Goal: Book appointment/travel/reservation

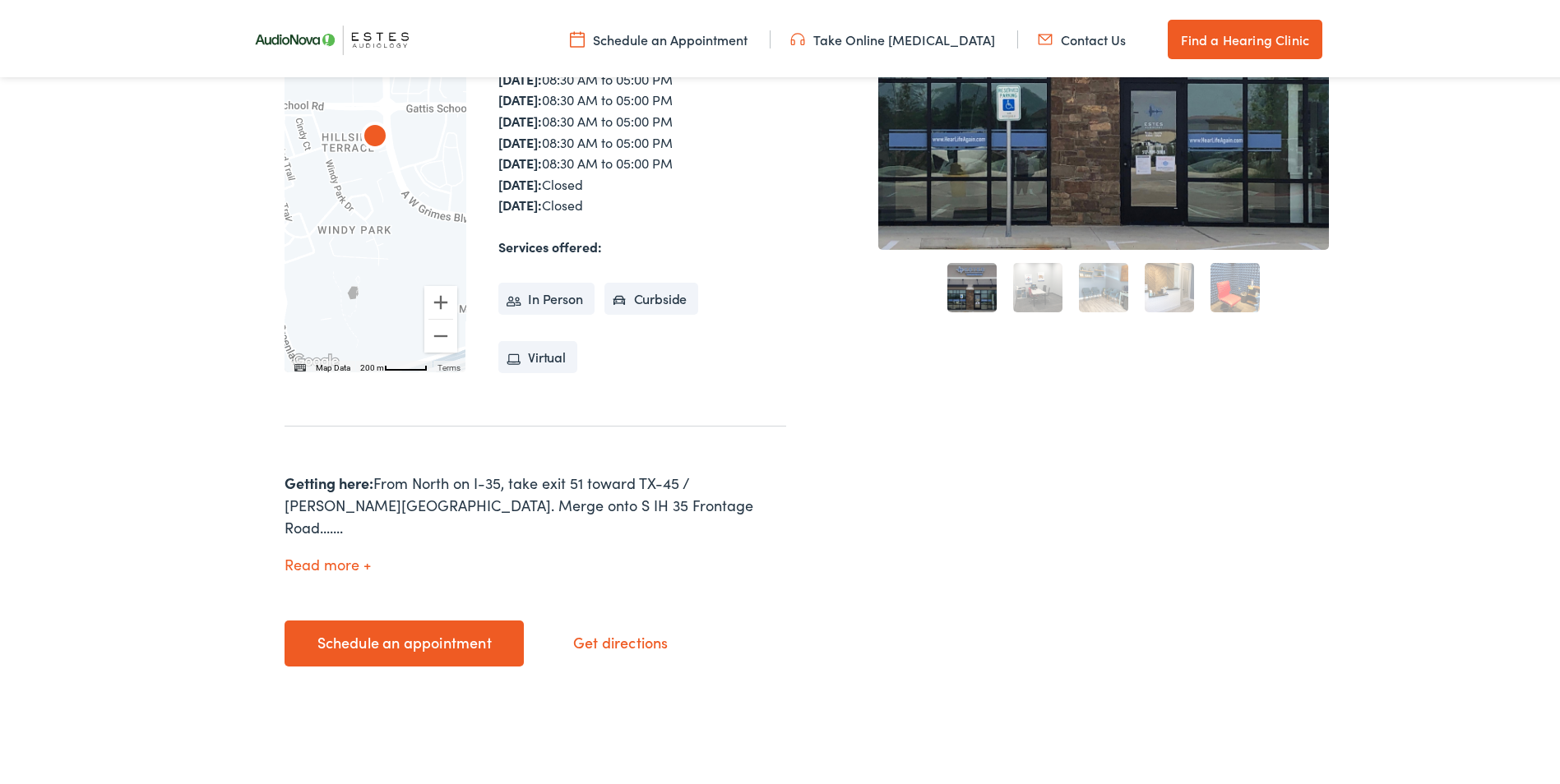
scroll to position [494, 0]
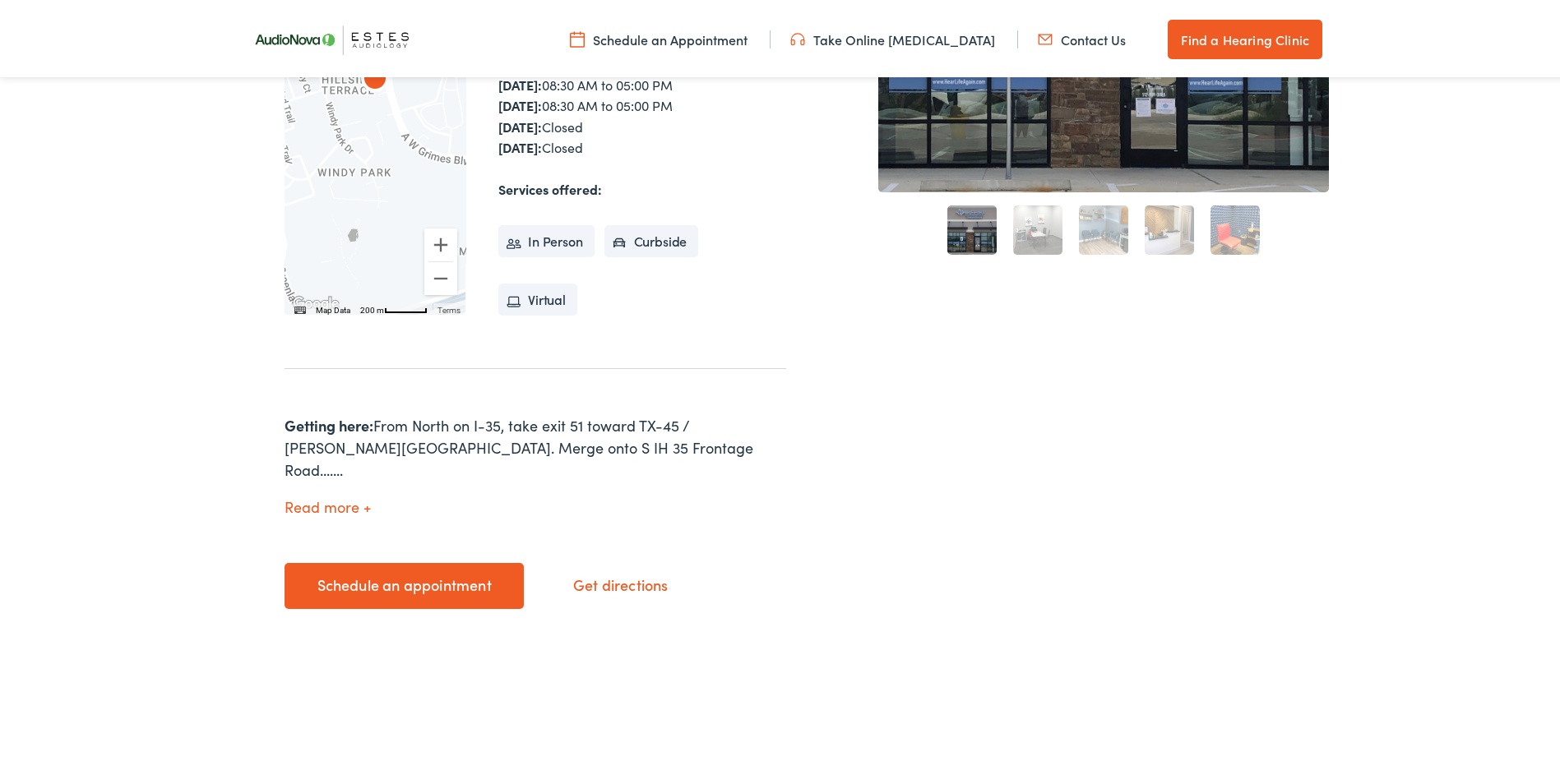
click at [373, 571] on link "Schedule an appointment" at bounding box center [403, 583] width 240 height 46
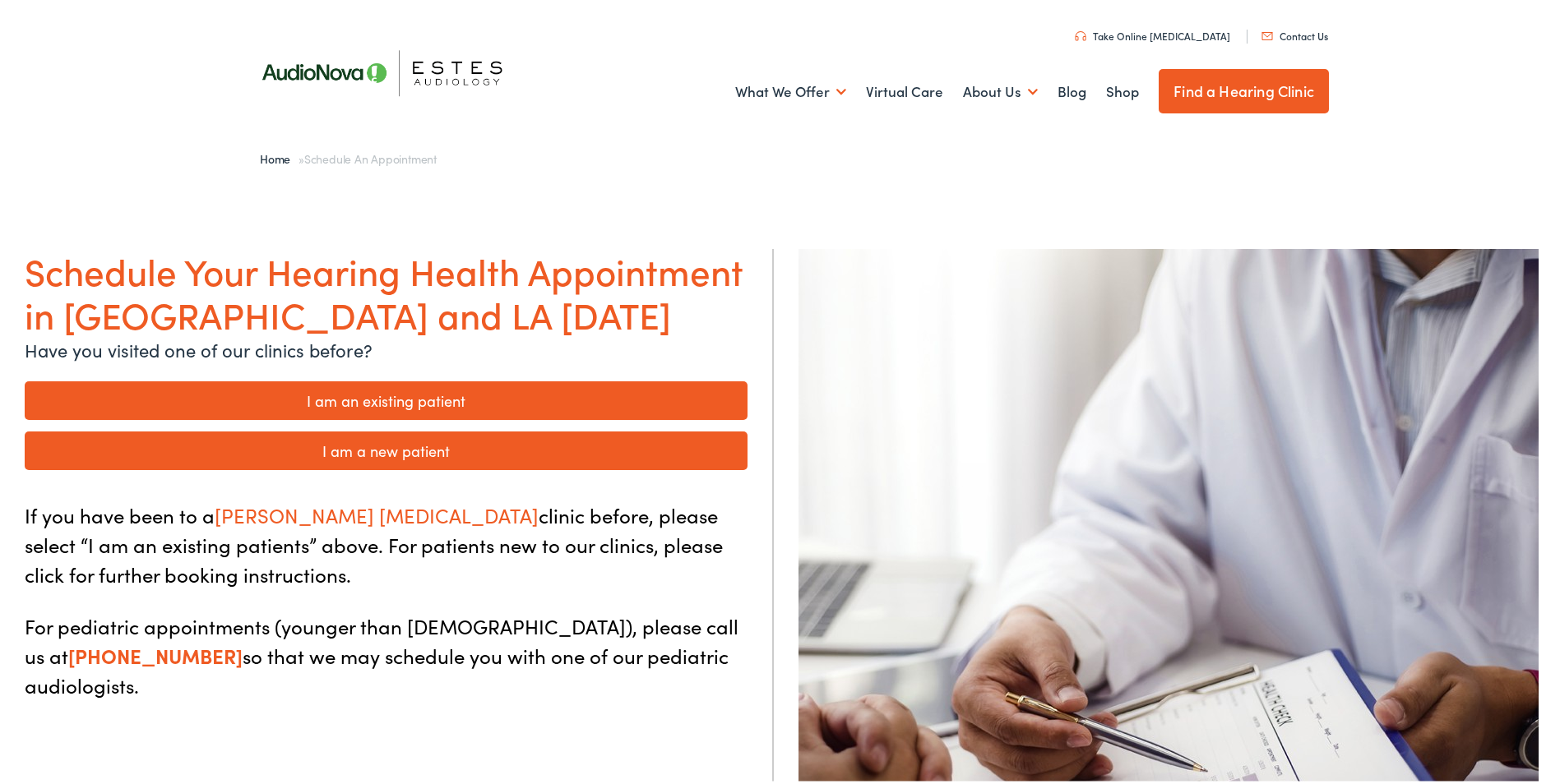
click at [385, 443] on link "I am a new patient" at bounding box center [386, 447] width 723 height 38
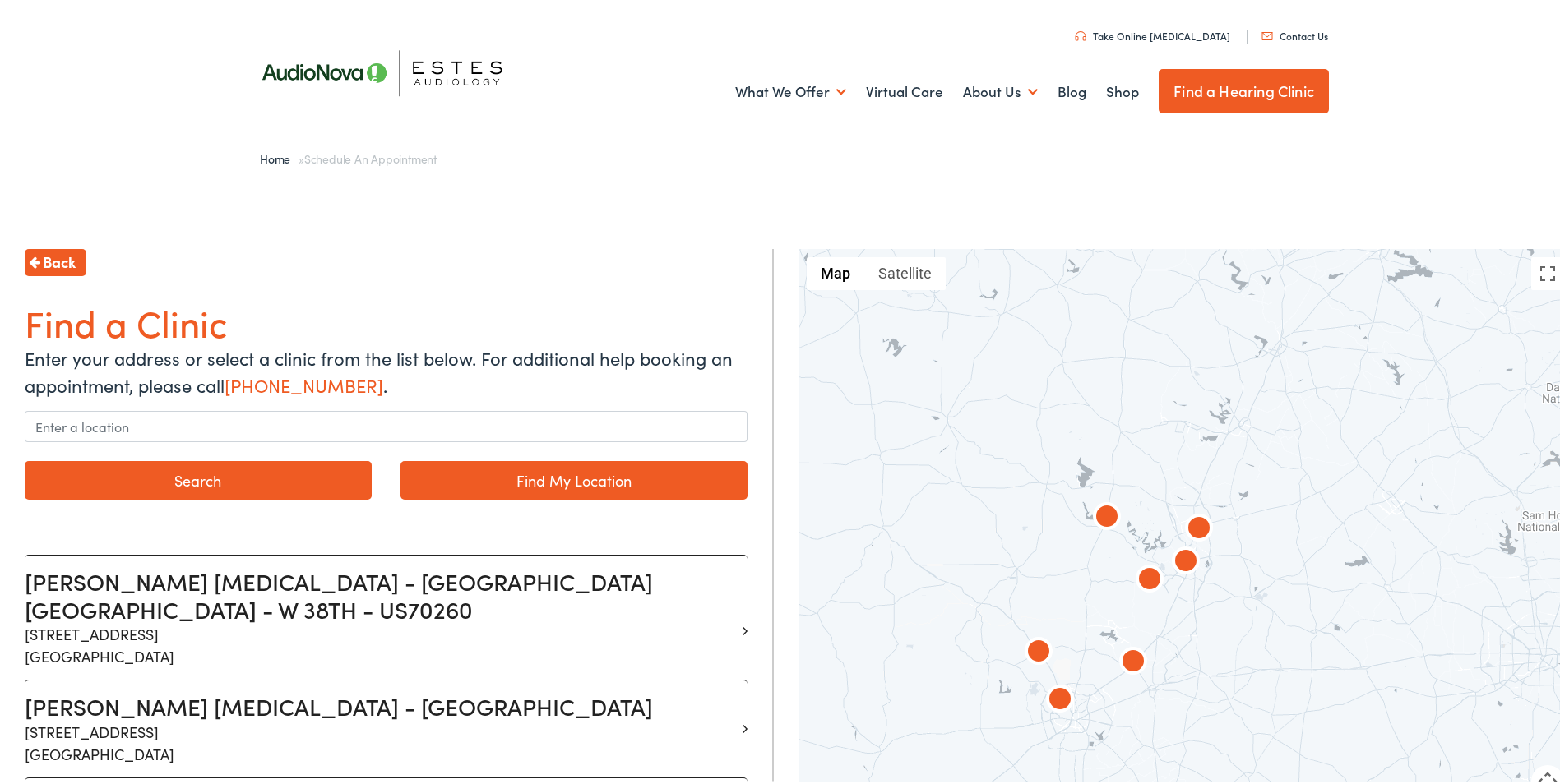
click at [165, 441] on form "Search Find My Location" at bounding box center [386, 455] width 723 height 95
click at [171, 421] on input "text" at bounding box center [386, 423] width 723 height 31
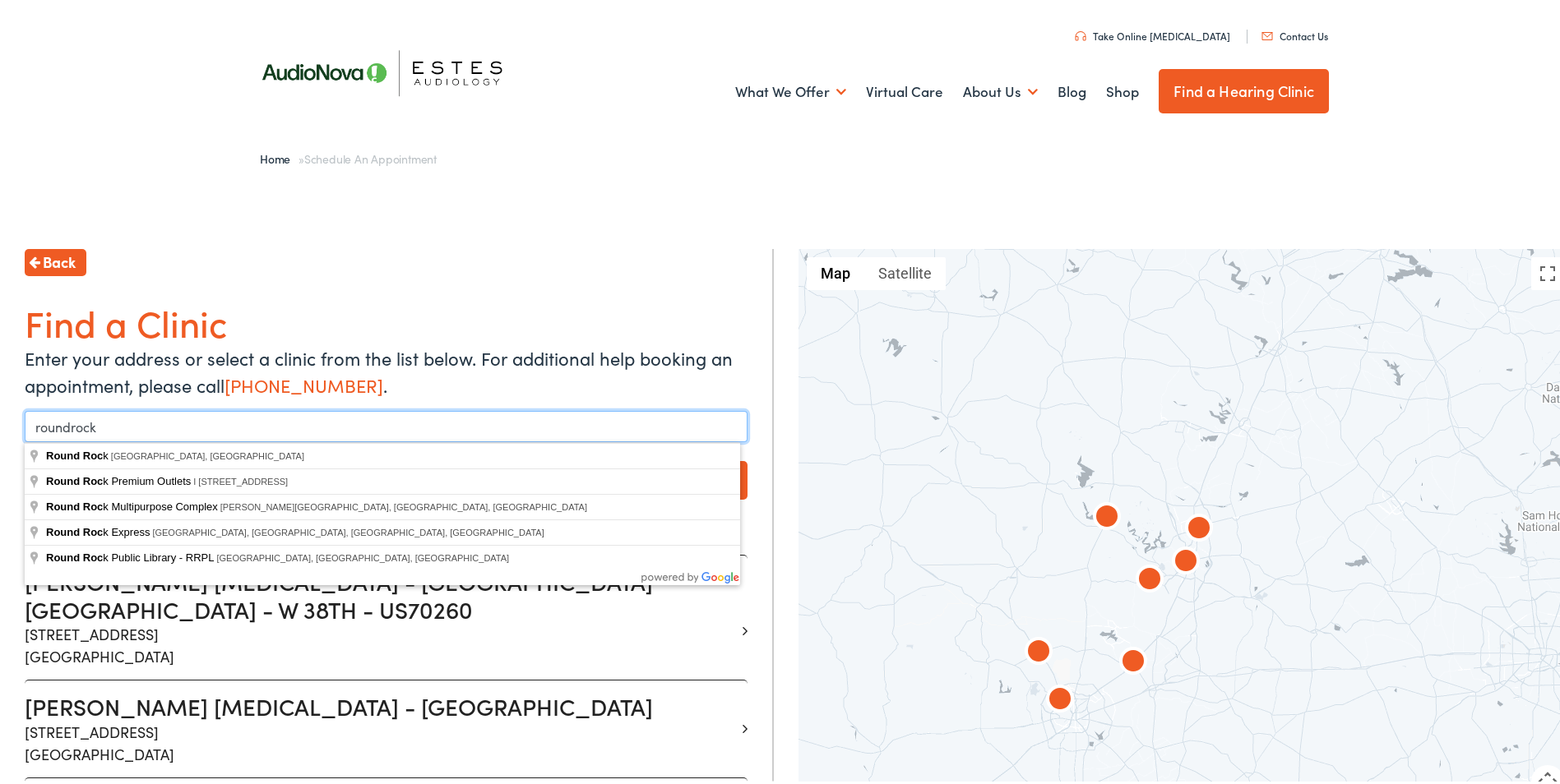
type input "roundrock"
click at [25, 458] on button "Search" at bounding box center [198, 477] width 347 height 38
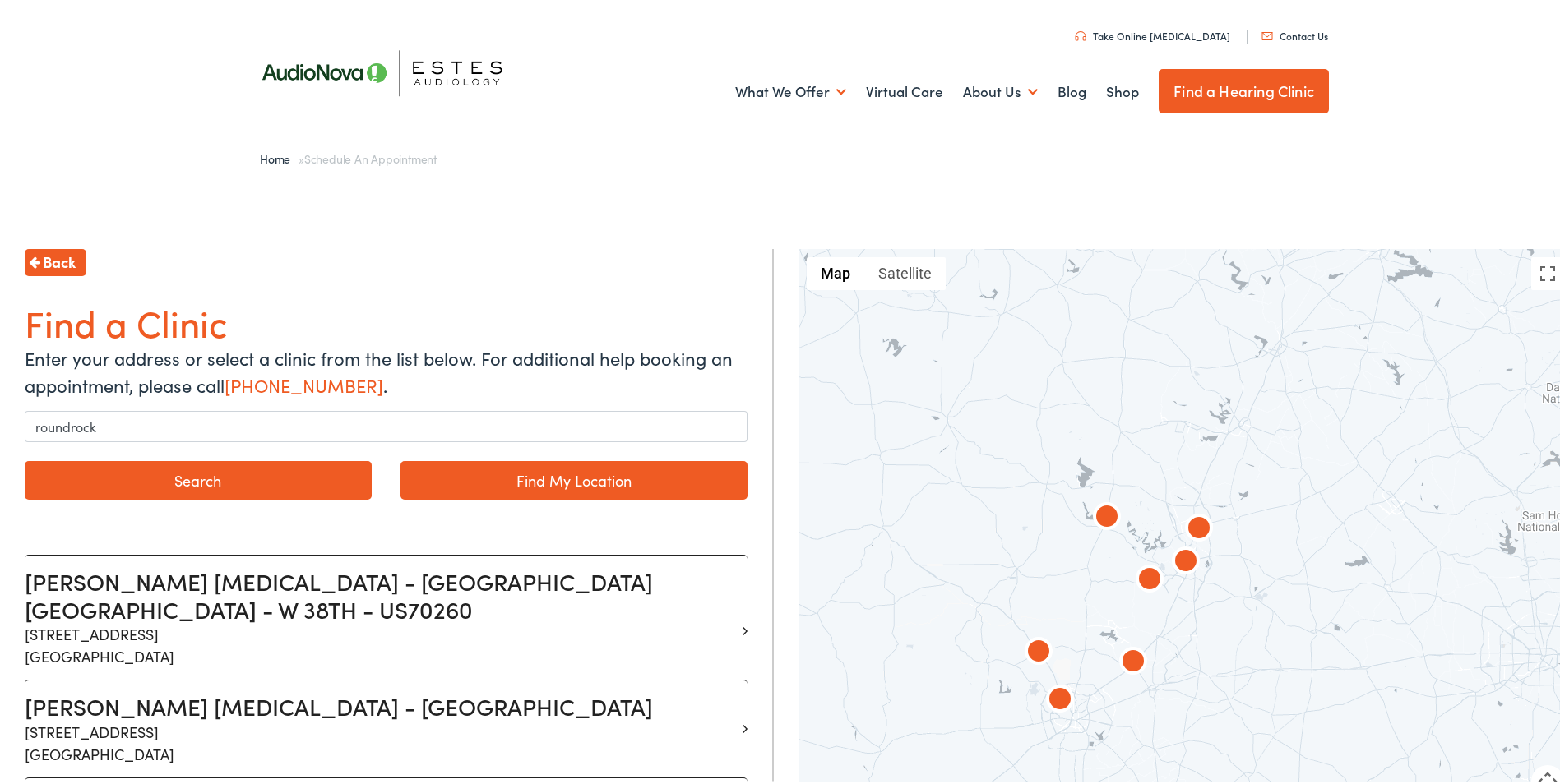
click at [183, 479] on button "Search" at bounding box center [198, 477] width 347 height 38
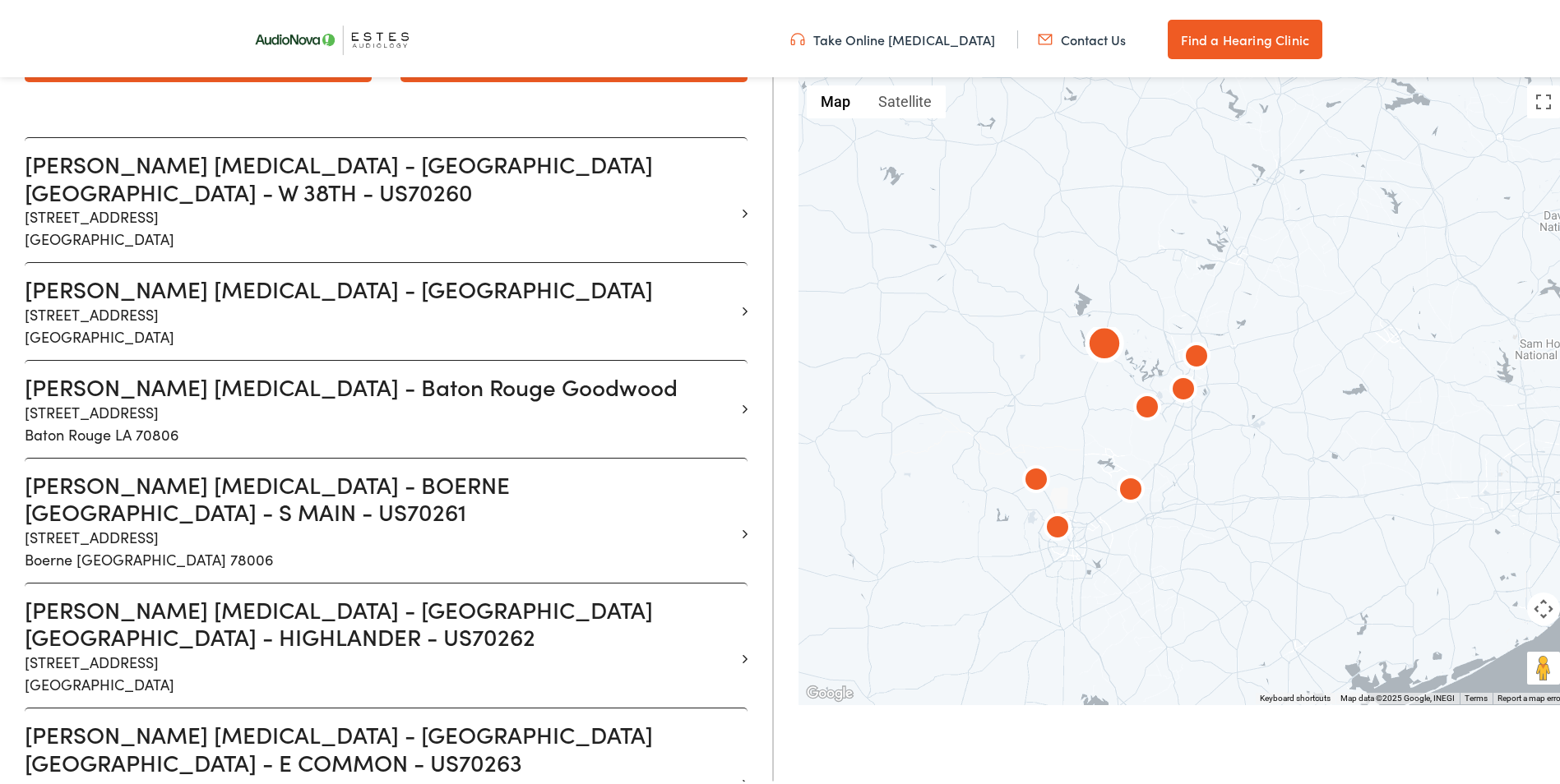
scroll to position [575, 0]
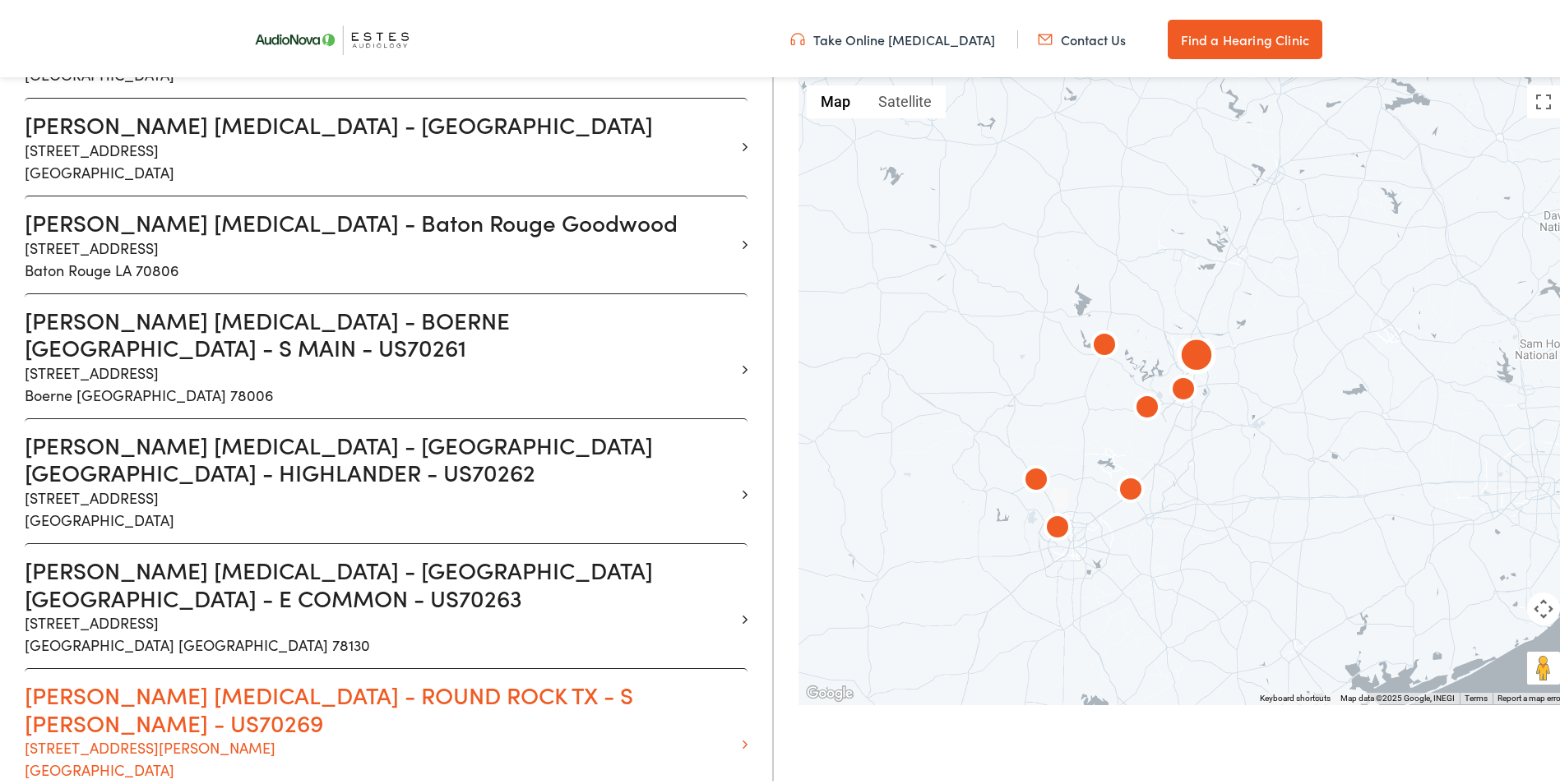
click at [222, 678] on h3 "Estes Audiology - ROUND ROCK TX - S AW GRIMES - US70269" at bounding box center [380, 706] width 710 height 55
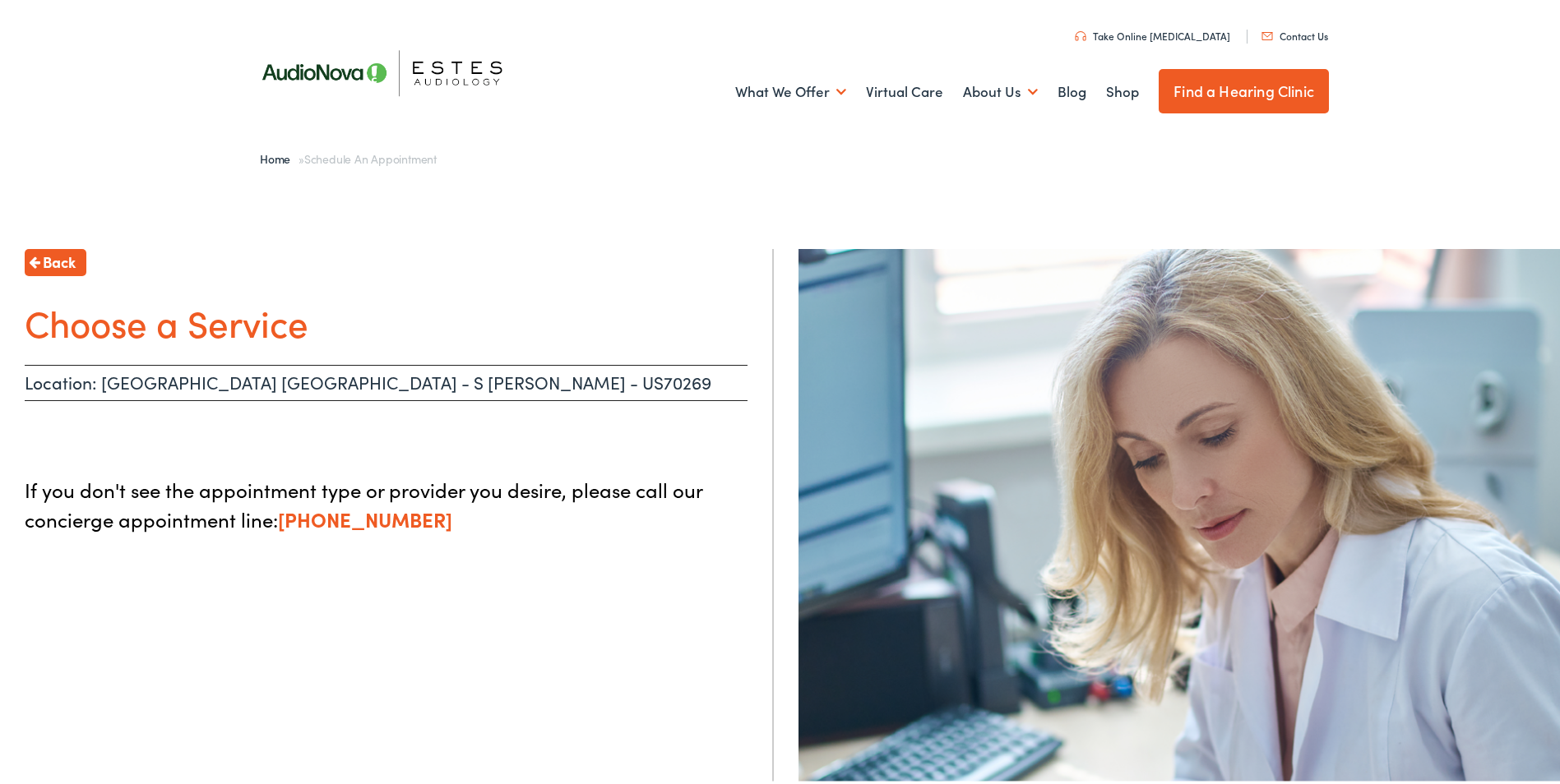
click at [57, 264] on span "Back" at bounding box center [59, 259] width 33 height 22
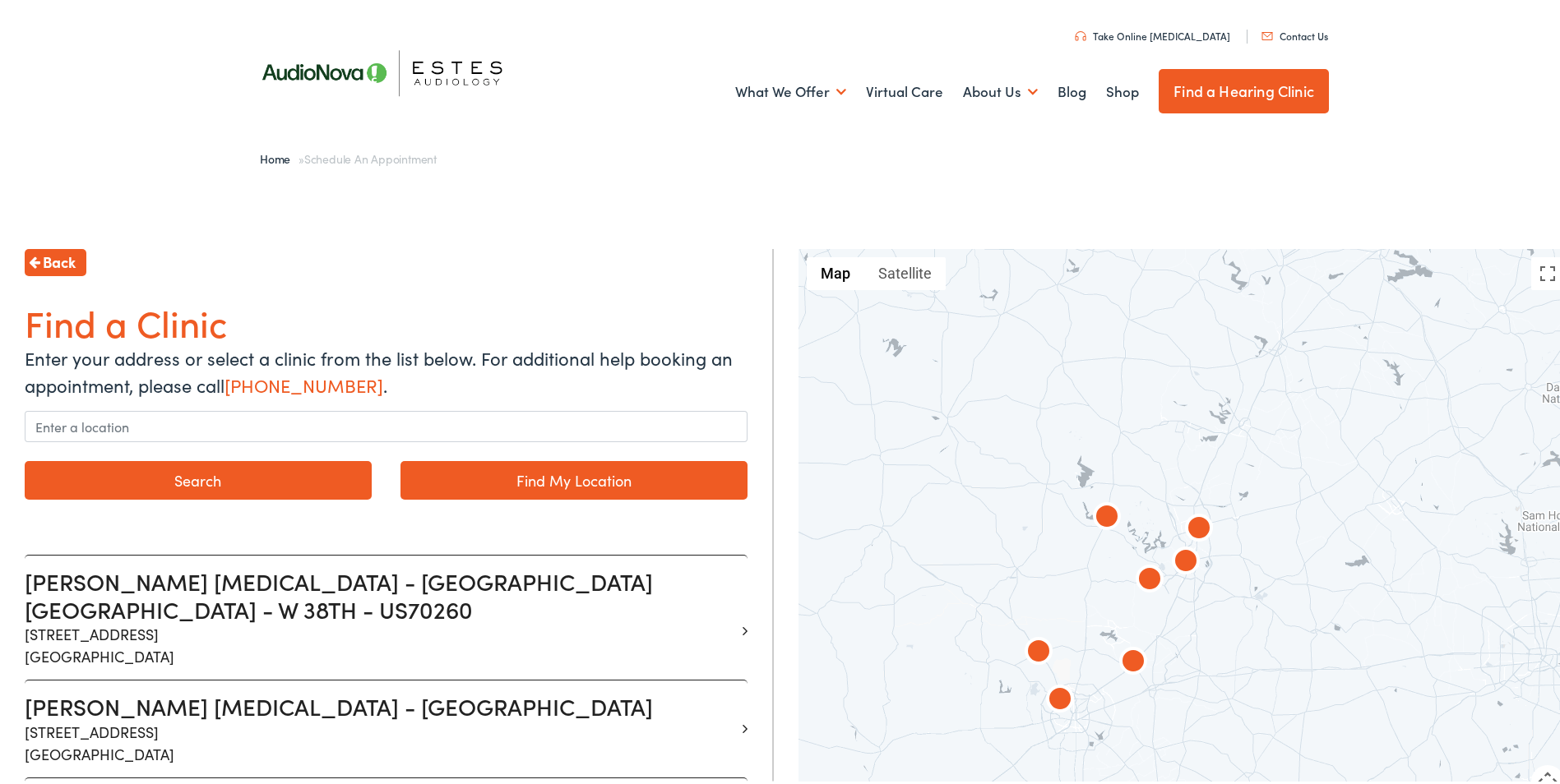
click at [64, 259] on span "Back" at bounding box center [59, 259] width 33 height 22
